Goal: Information Seeking & Learning: Learn about a topic

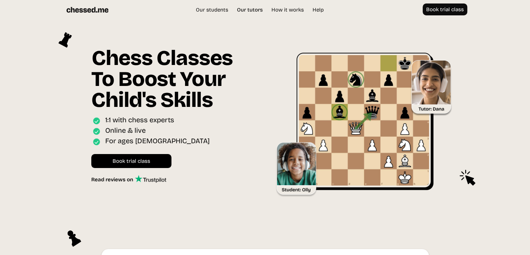
click at [250, 9] on link "Our tutors" at bounding box center [250, 9] width 33 height 7
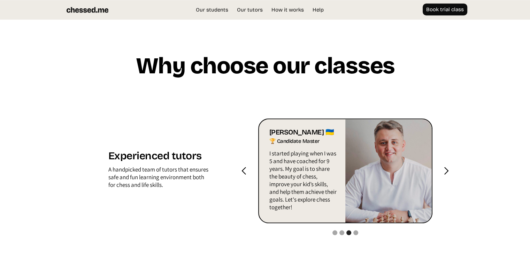
scroll to position [666, 0]
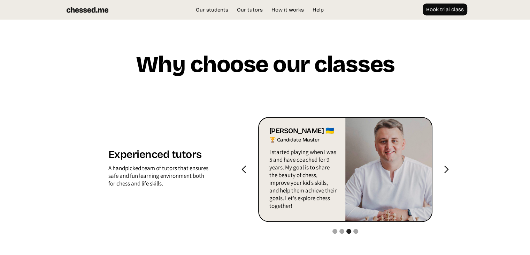
click at [452, 172] on div "next slide" at bounding box center [447, 169] width 28 height 105
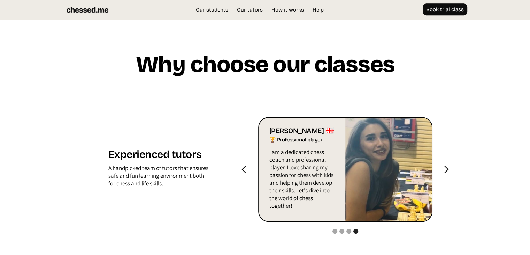
click at [453, 176] on div "next slide" at bounding box center [447, 169] width 28 height 105
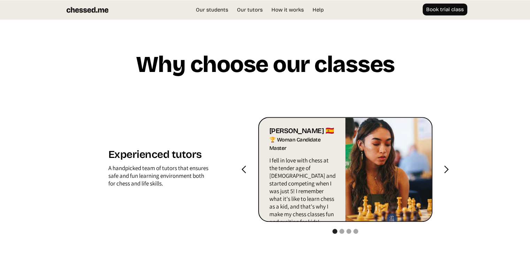
click at [453, 176] on div "next slide" at bounding box center [447, 169] width 28 height 105
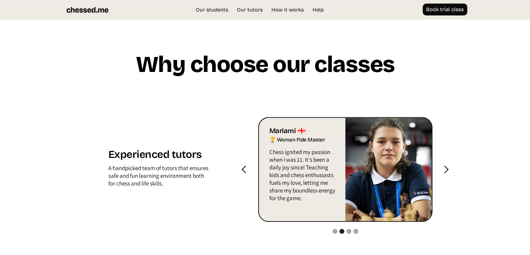
click at [450, 169] on div "next slide" at bounding box center [446, 169] width 9 height 9
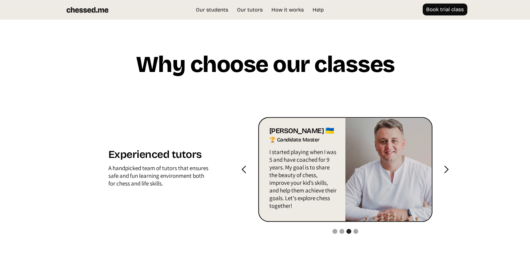
click at [440, 171] on div "next slide" at bounding box center [447, 169] width 28 height 105
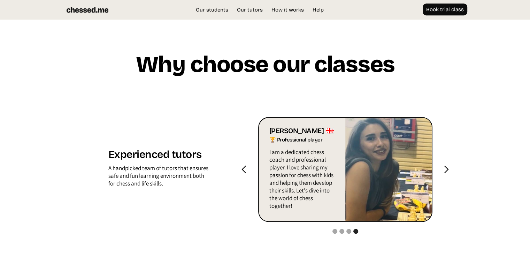
click at [440, 171] on div "next slide" at bounding box center [447, 169] width 28 height 105
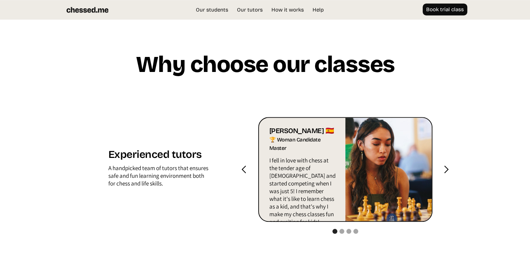
click at [286, 149] on div "🏆 Woman Candidate Master" at bounding box center [303, 143] width 67 height 17
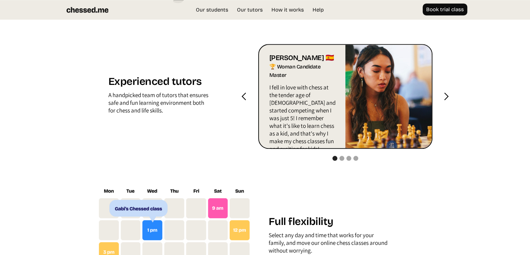
scroll to position [736, 0]
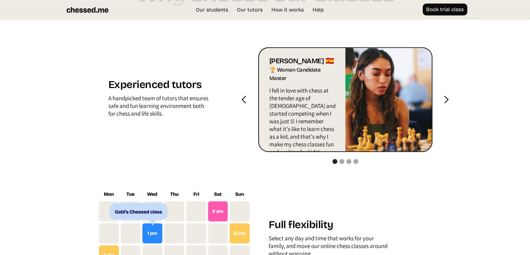
click at [376, 83] on img "1 of 4" at bounding box center [389, 99] width 86 height 103
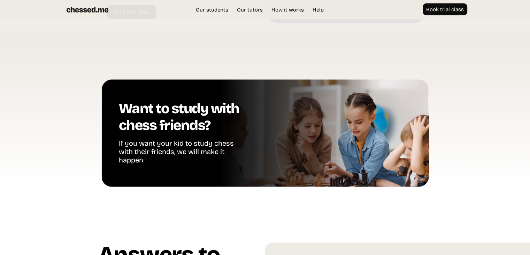
scroll to position [1434, 0]
